Goal: Information Seeking & Learning: Learn about a topic

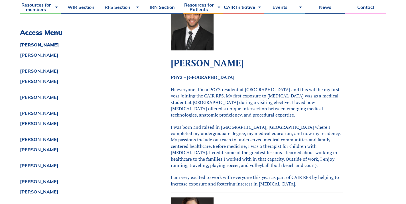
scroll to position [167, 0]
click at [34, 81] on link "Helena Bentley" at bounding box center [81, 81] width 122 height 5
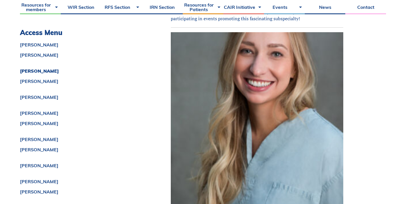
scroll to position [584, 0]
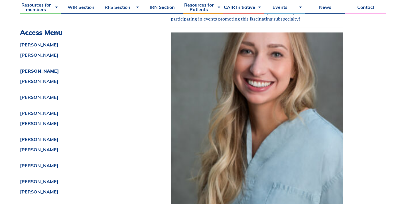
scroll to position [598, 0]
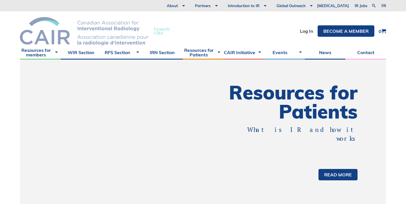
click at [47, 29] on img at bounding box center [84, 31] width 128 height 28
